Goal: Transaction & Acquisition: Purchase product/service

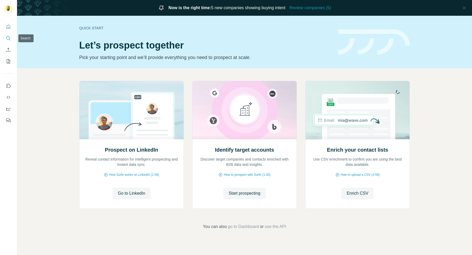
click at [10, 39] on icon "Search" at bounding box center [8, 38] width 5 height 5
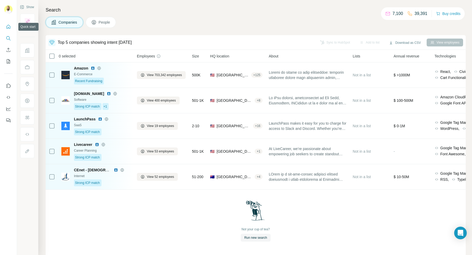
click at [4, 24] on button "Quick start" at bounding box center [8, 26] width 8 height 9
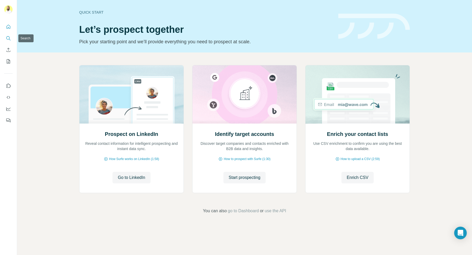
click at [8, 35] on button "Search" at bounding box center [8, 38] width 8 height 9
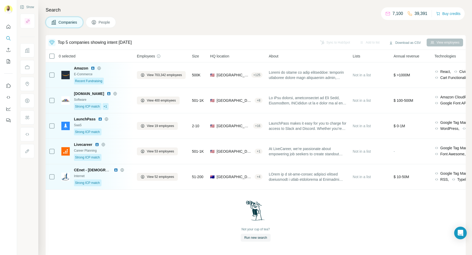
click at [400, 15] on p "7,100" at bounding box center [397, 13] width 10 height 6
click at [459, 19] on div "7,100 39,391 Buy credits" at bounding box center [423, 13] width 84 height 13
click at [456, 16] on button "Buy credits" at bounding box center [448, 13] width 24 height 7
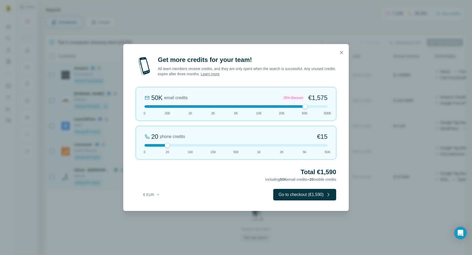
drag, startPoint x: 166, startPoint y: 108, endPoint x: 310, endPoint y: 108, distance: 143.9
click at [310, 108] on div at bounding box center [235, 106] width 183 height 3
click at [292, 105] on div "50K email credits 25% Discount €1,575 0 200 1K 2K 5K 10K 20K 50K 500K" at bounding box center [236, 104] width 200 height 34
click at [294, 107] on div at bounding box center [235, 106] width 183 height 3
